Goal: Consume media (video, audio)

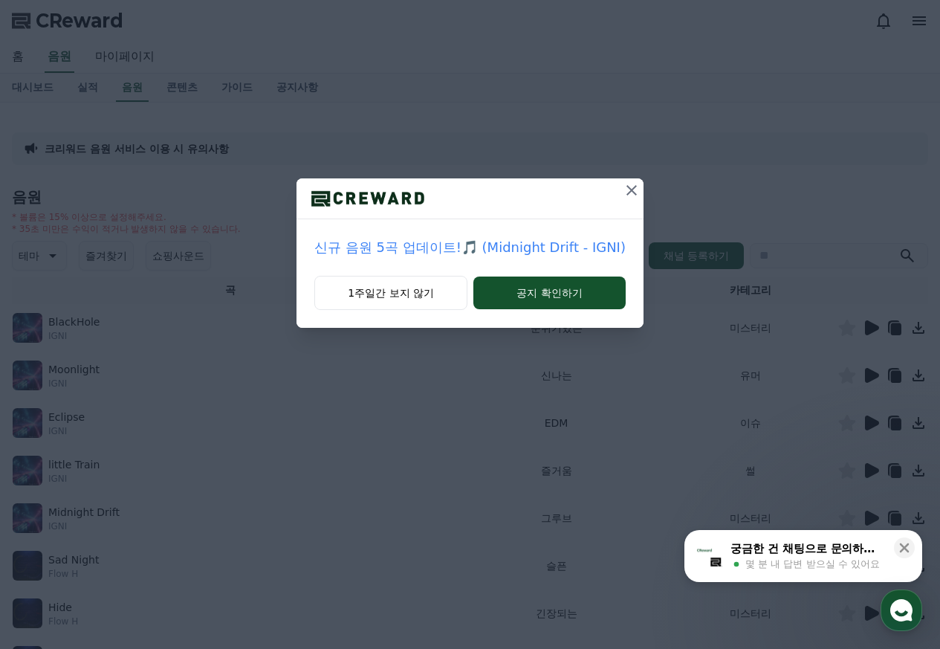
click at [626, 192] on icon at bounding box center [632, 190] width 18 height 18
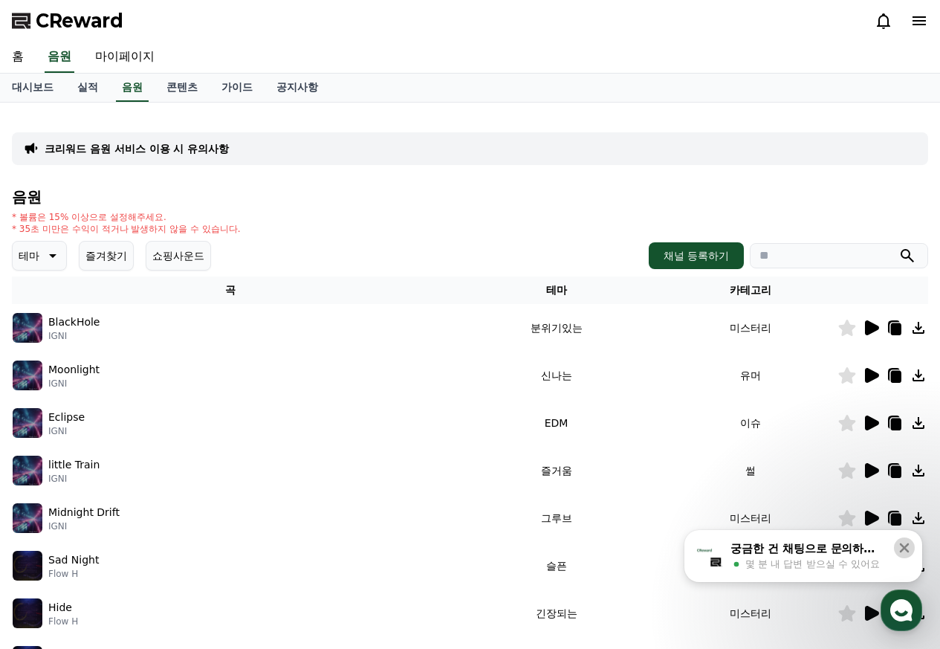
click at [904, 548] on icon at bounding box center [905, 548] width 10 height 10
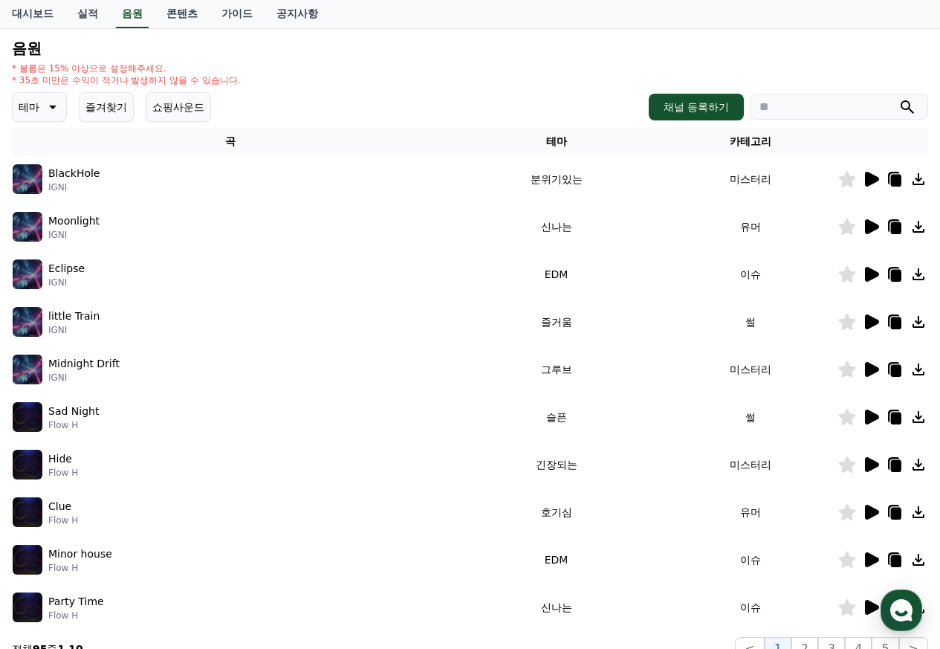
scroll to position [223, 0]
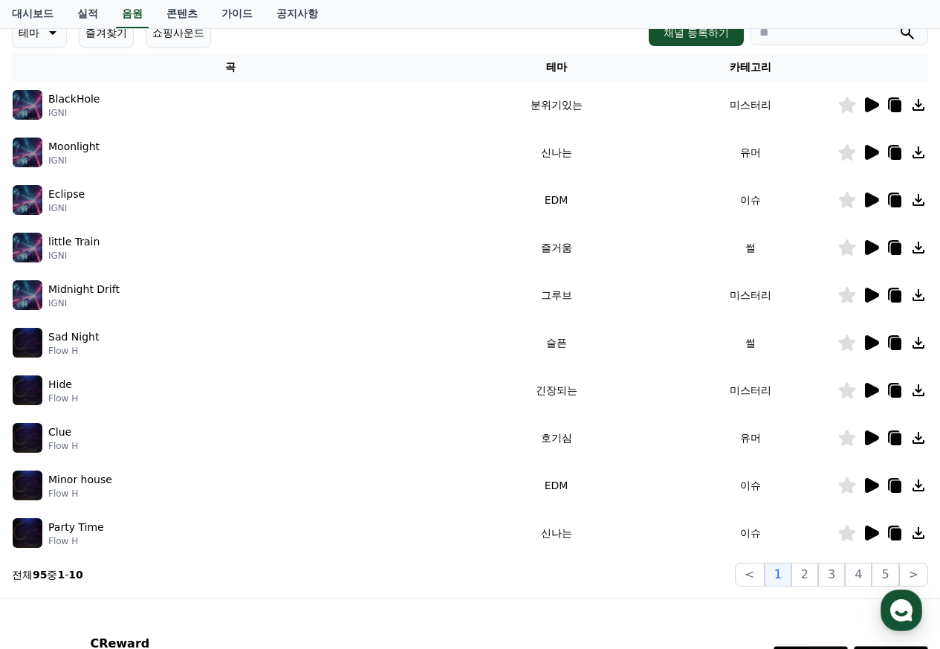
click at [872, 149] on icon at bounding box center [872, 152] width 14 height 15
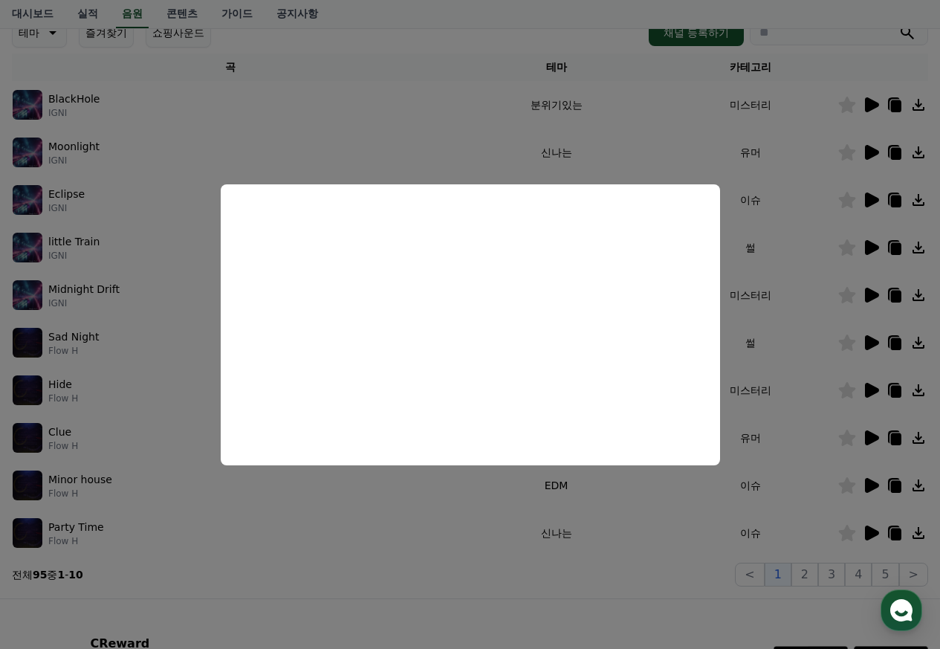
click at [416, 580] on button "close modal" at bounding box center [470, 324] width 940 height 649
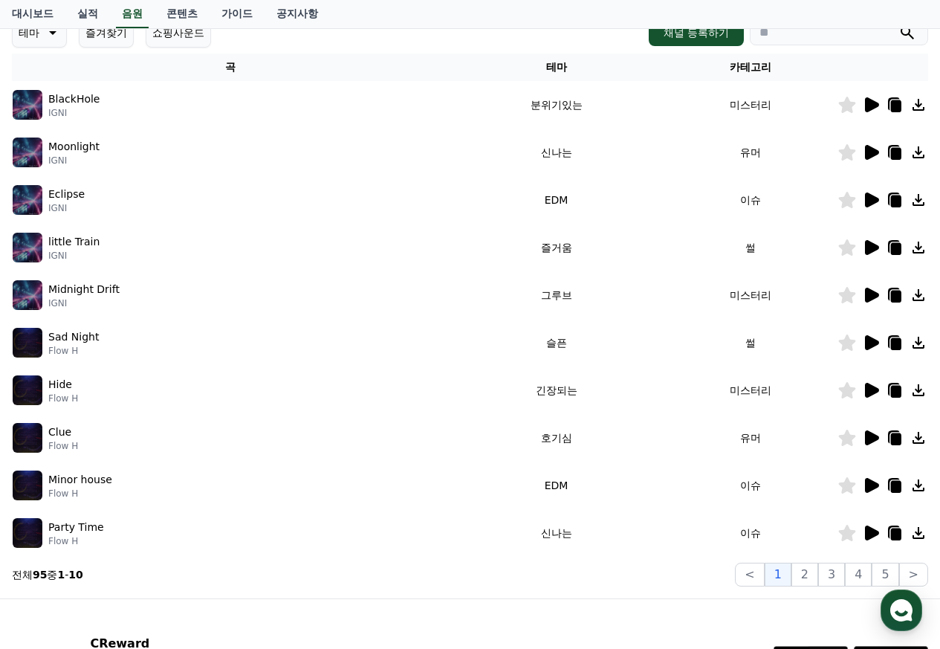
click at [872, 389] on icon at bounding box center [872, 390] width 14 height 15
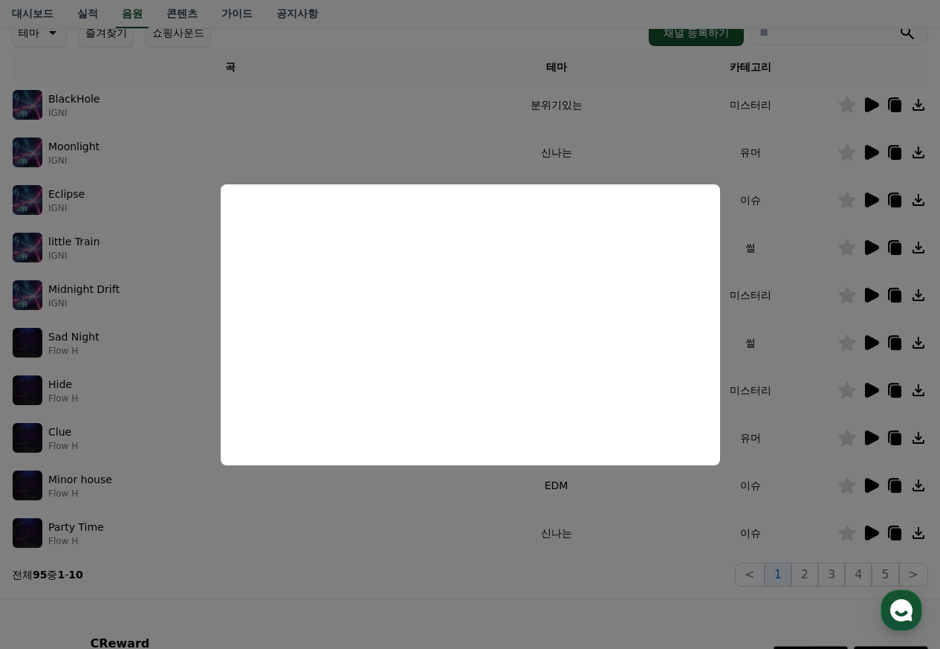
click at [451, 18] on button "close modal" at bounding box center [470, 324] width 940 height 649
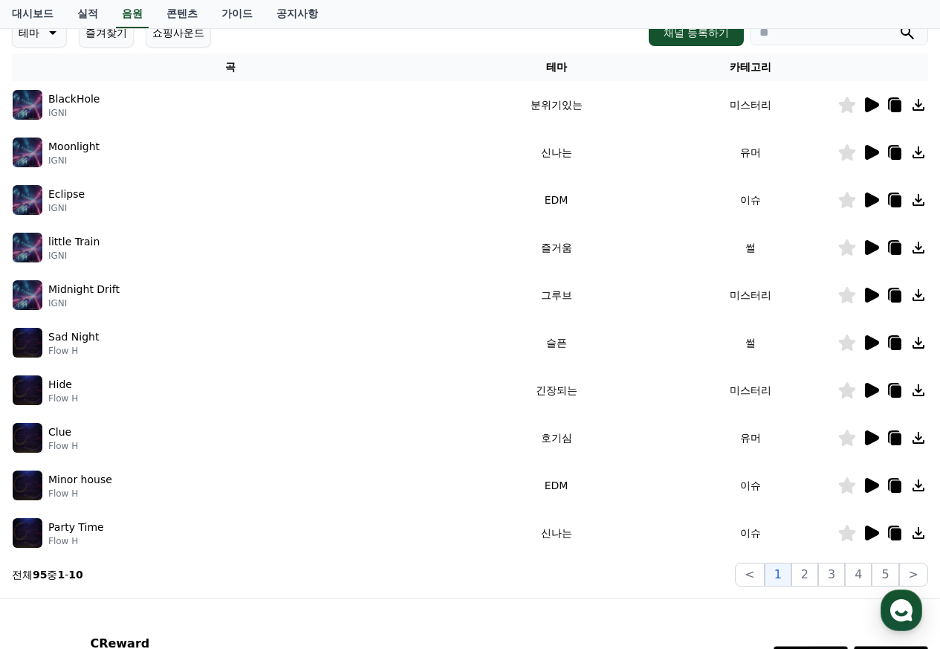
click at [868, 389] on icon at bounding box center [872, 390] width 14 height 15
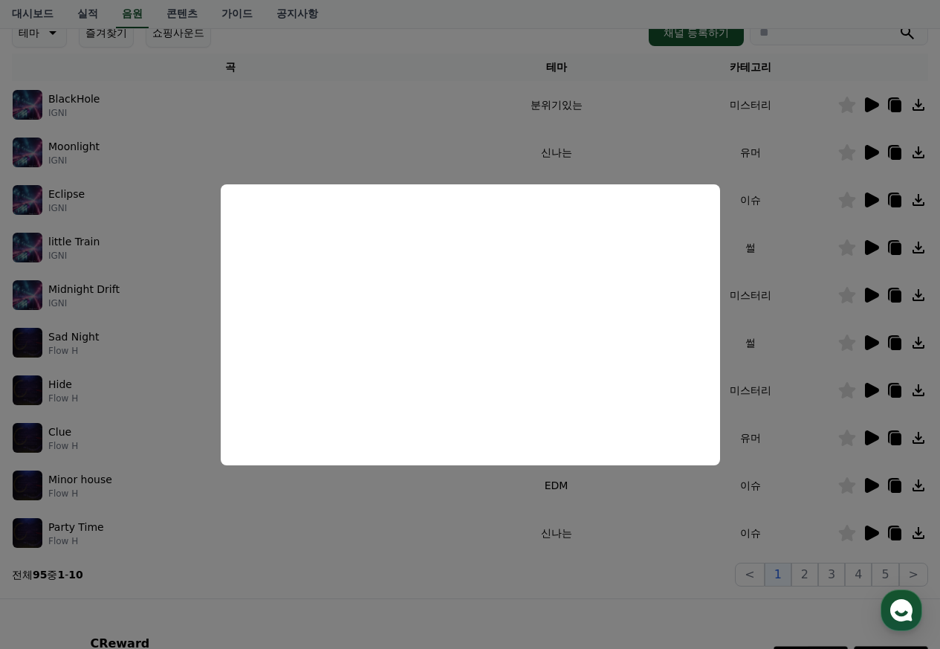
click at [556, 598] on button "close modal" at bounding box center [470, 324] width 940 height 649
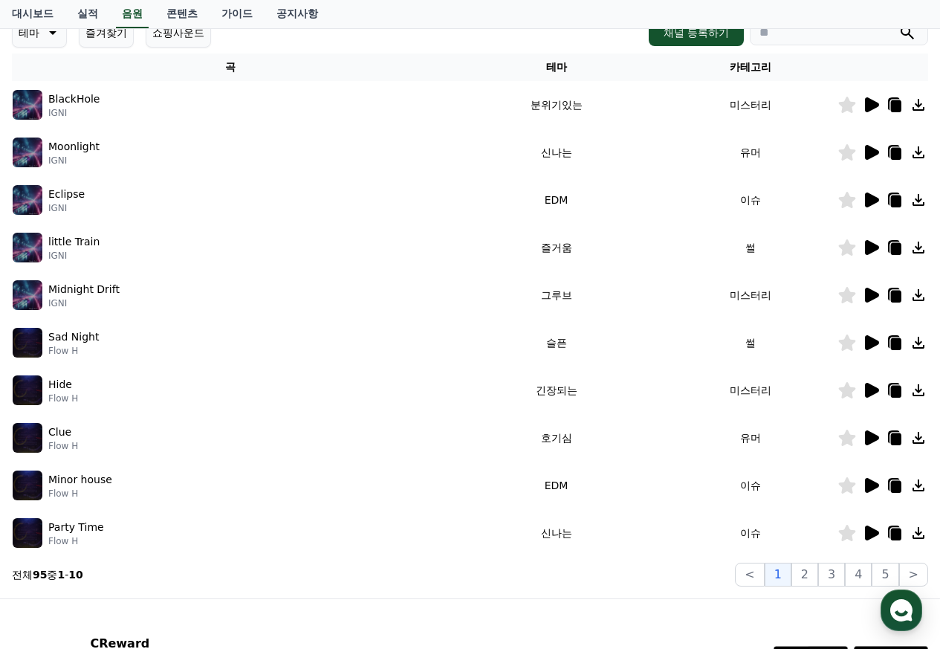
click at [874, 487] on icon at bounding box center [872, 485] width 14 height 15
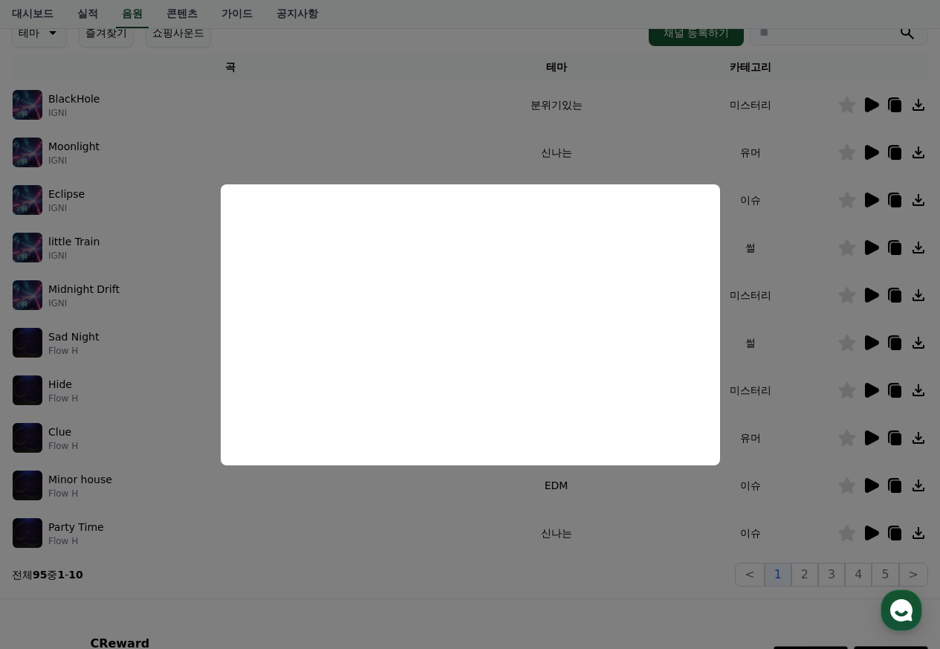
click at [495, 580] on button "close modal" at bounding box center [470, 324] width 940 height 649
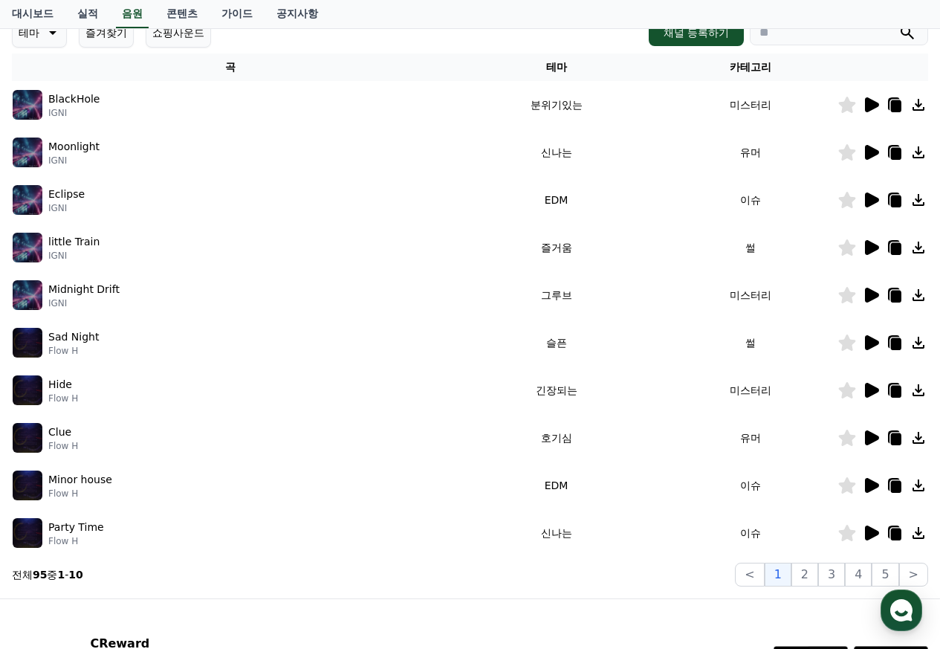
click at [868, 201] on icon at bounding box center [872, 199] width 14 height 15
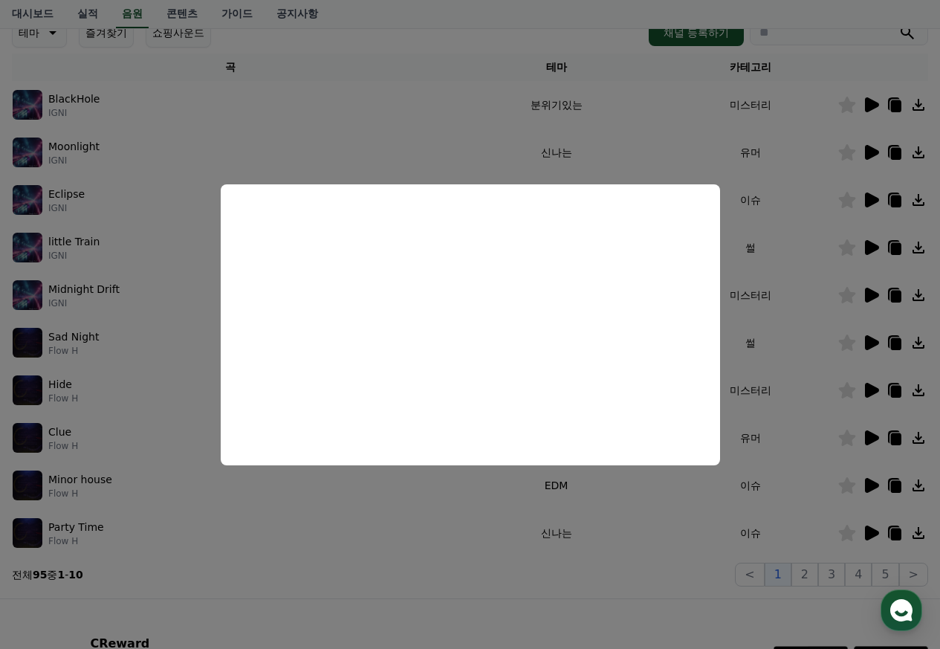
click at [387, 578] on button "close modal" at bounding box center [470, 324] width 940 height 649
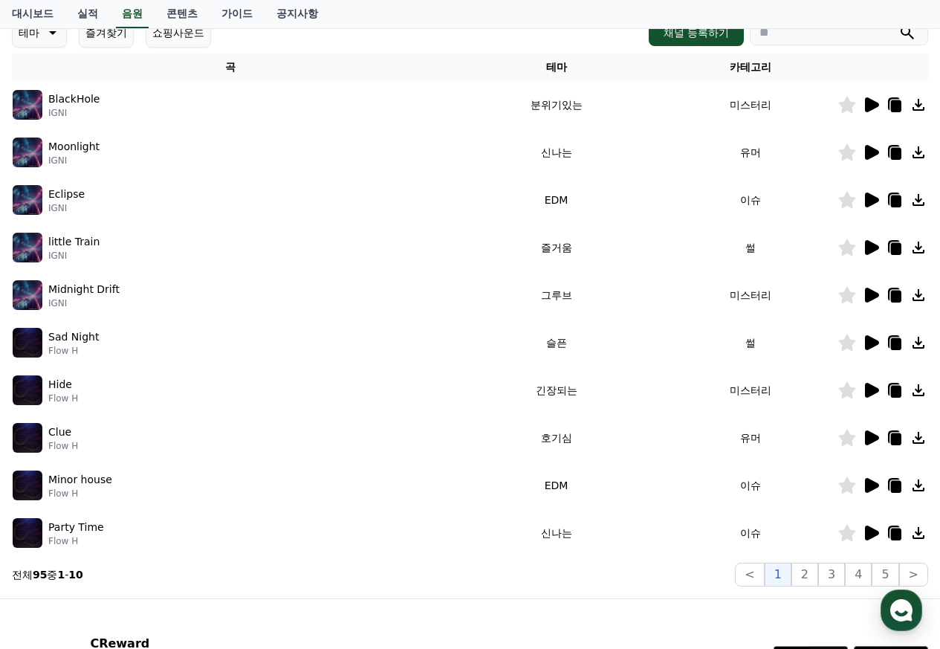
click at [869, 483] on icon at bounding box center [872, 485] width 14 height 15
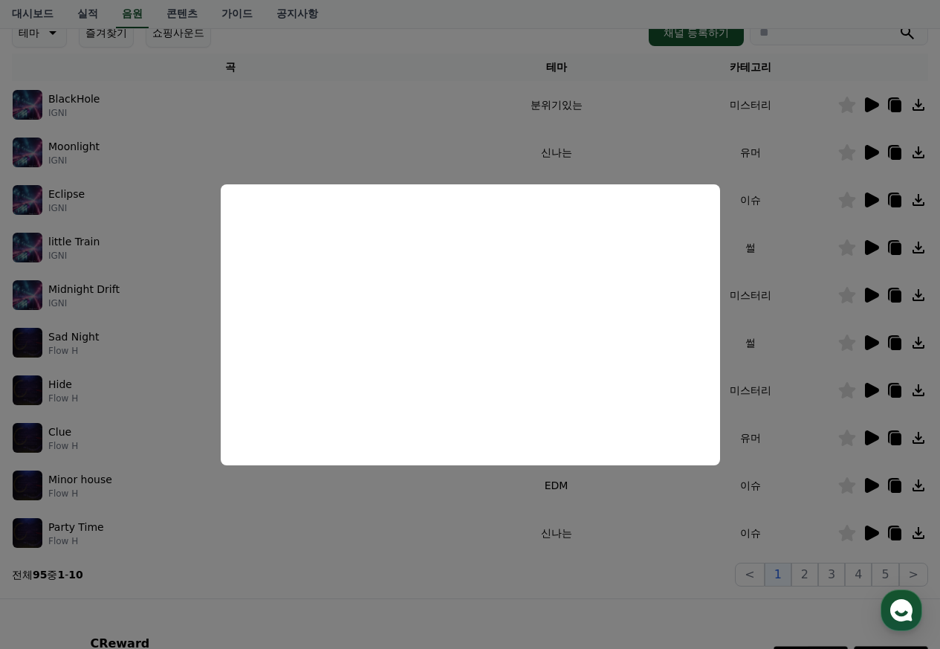
click at [512, 594] on button "close modal" at bounding box center [470, 324] width 940 height 649
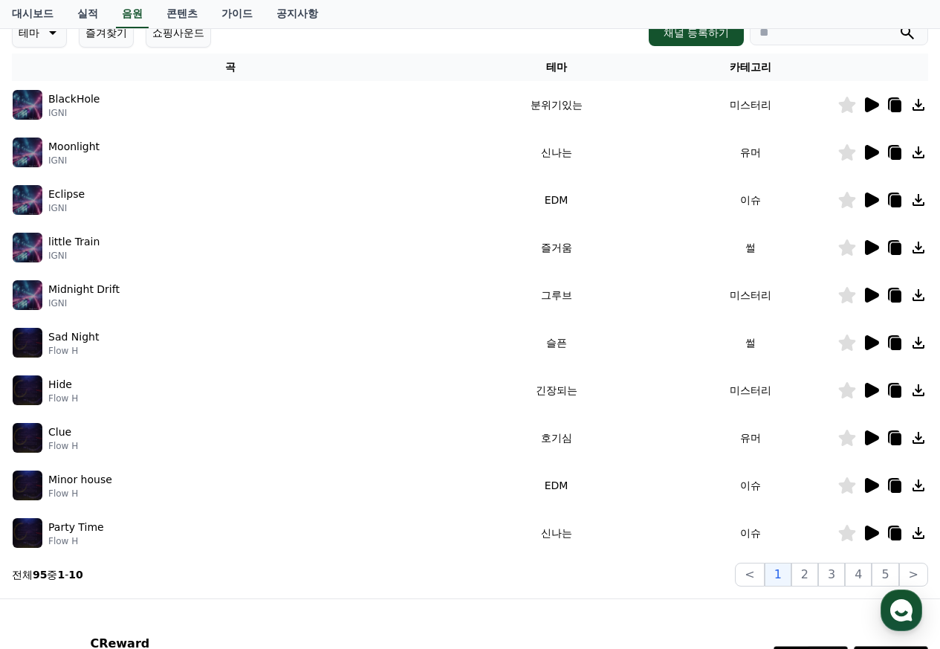
click at [897, 488] on icon at bounding box center [896, 487] width 10 height 12
